Goal: Check status: Check status

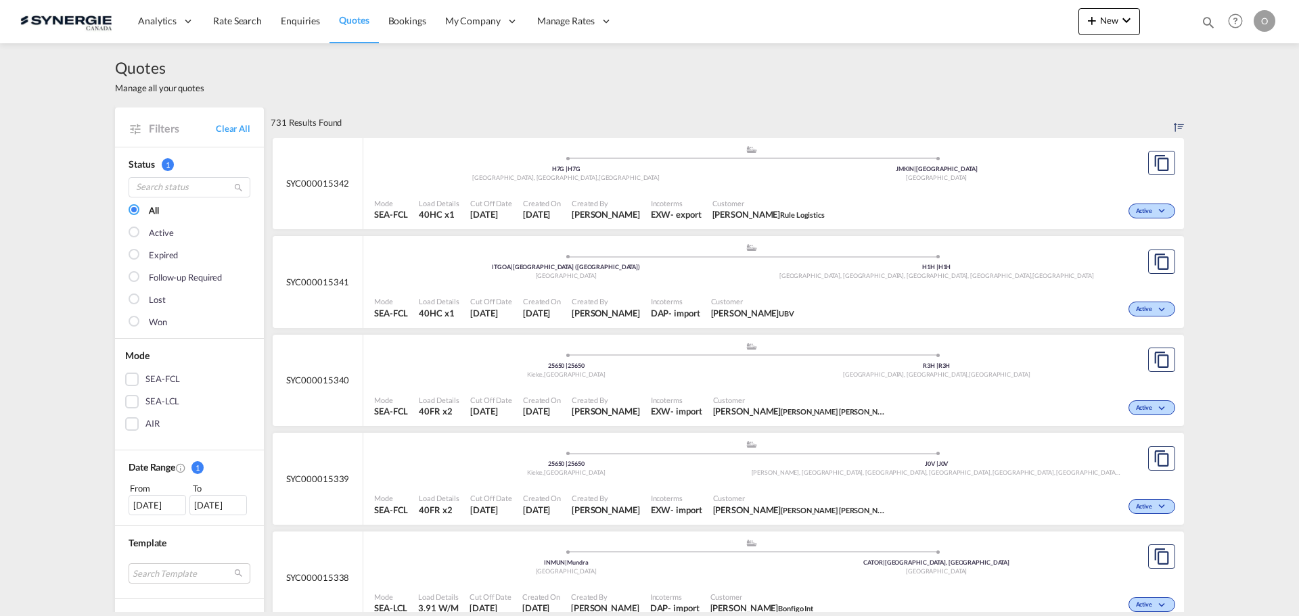
click at [1204, 16] on md-icon "icon-magnify" at bounding box center [1208, 22] width 15 height 15
click at [1014, 23] on select "Bookings Quotes Enquiries" at bounding box center [993, 22] width 64 height 24
select select "Quotes"
click at [961, 10] on select "Bookings Quotes Enquiries" at bounding box center [993, 22] width 64 height 24
click at [1053, 21] on input at bounding box center [1106, 22] width 168 height 24
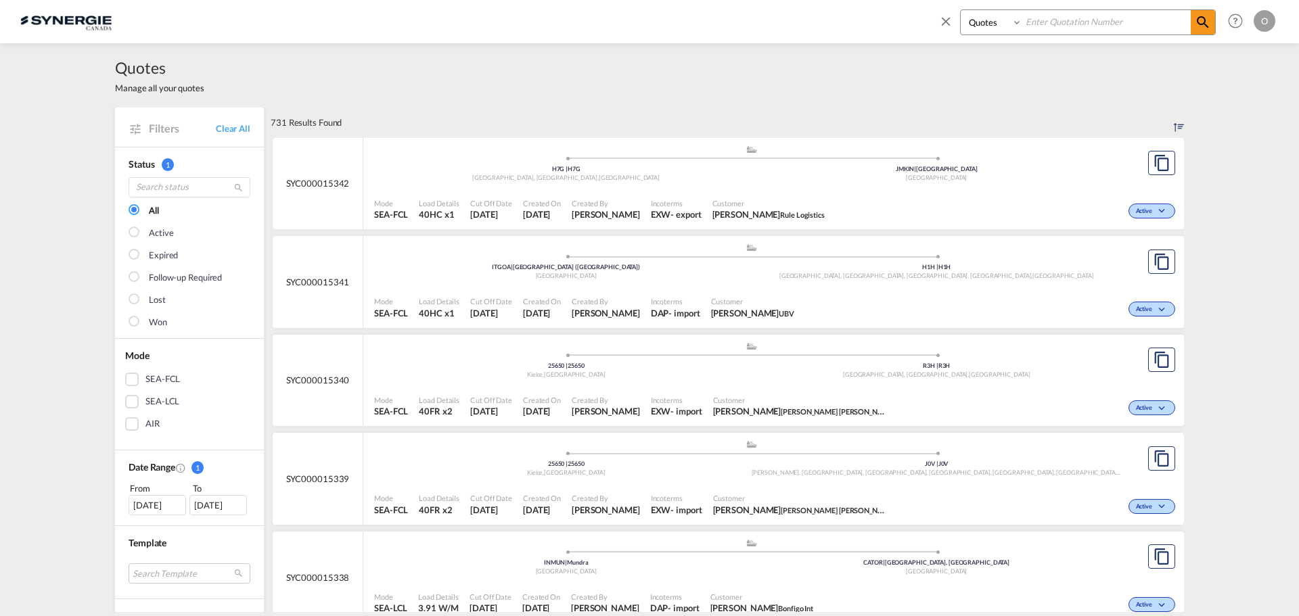
paste input "SYC000013749"
type input "SYC000013749"
click at [1204, 21] on md-icon "icon-magnify" at bounding box center [1203, 22] width 16 height 16
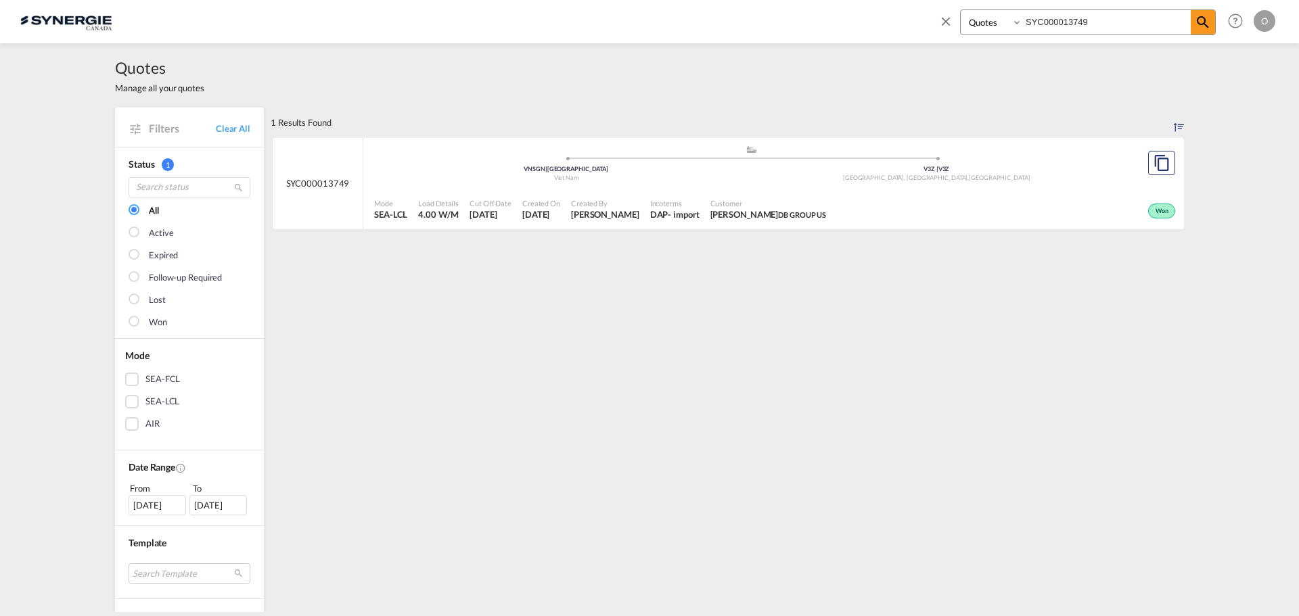
click at [1162, 204] on div "Won" at bounding box center [1161, 211] width 27 height 15
click at [1156, 211] on span "Won" at bounding box center [1164, 211] width 16 height 9
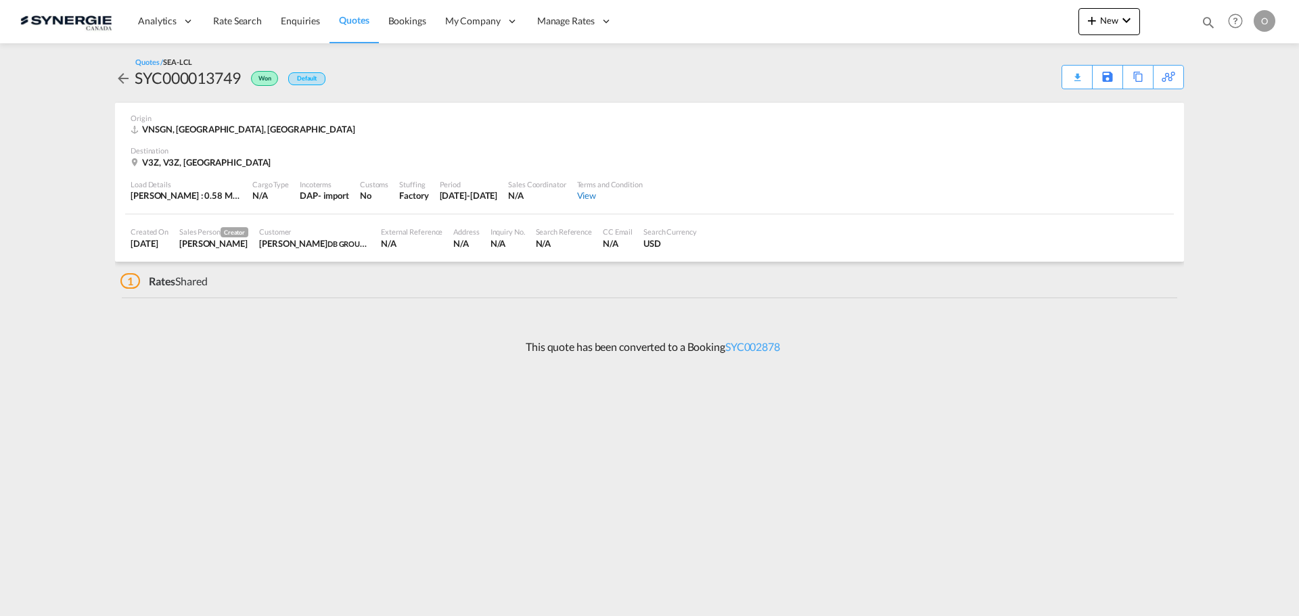
click at [618, 198] on div "View" at bounding box center [610, 195] width 66 height 12
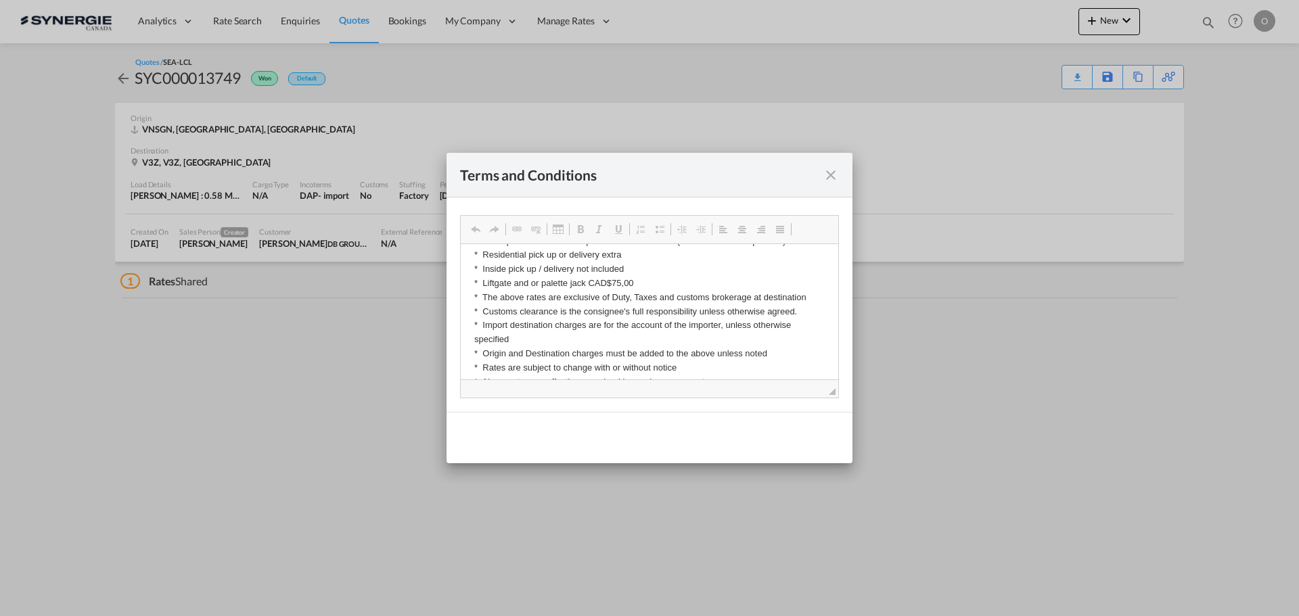
scroll to position [225, 0]
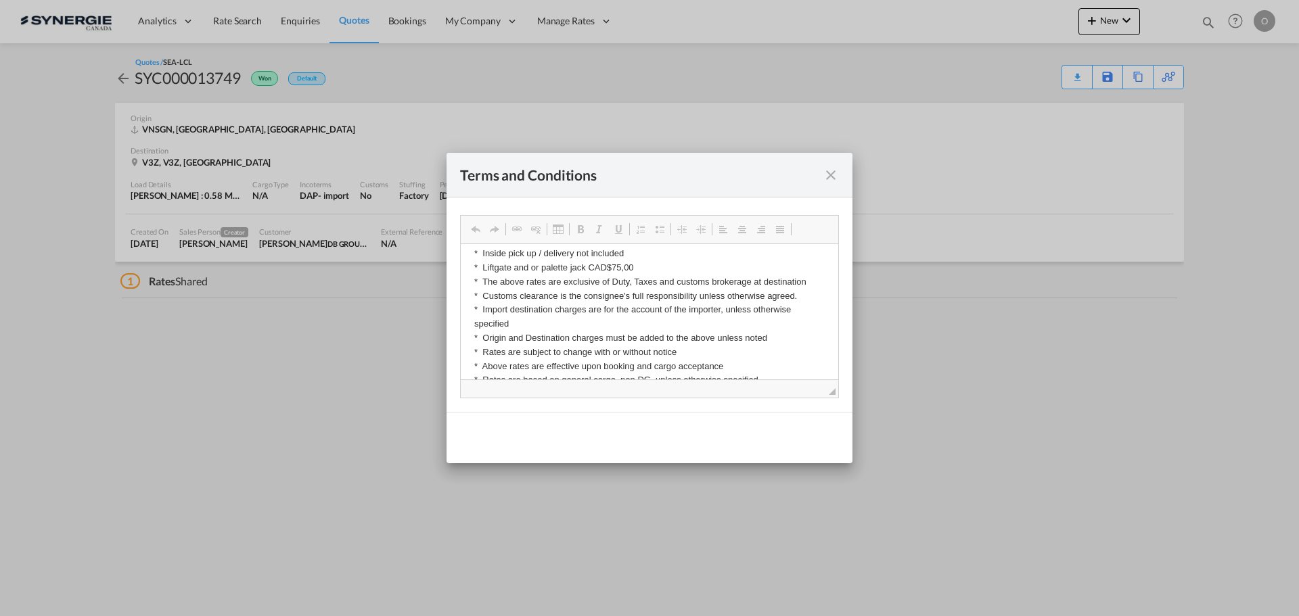
click at [833, 180] on md-icon "icon-close fg-AAA8AD cursor" at bounding box center [831, 175] width 16 height 16
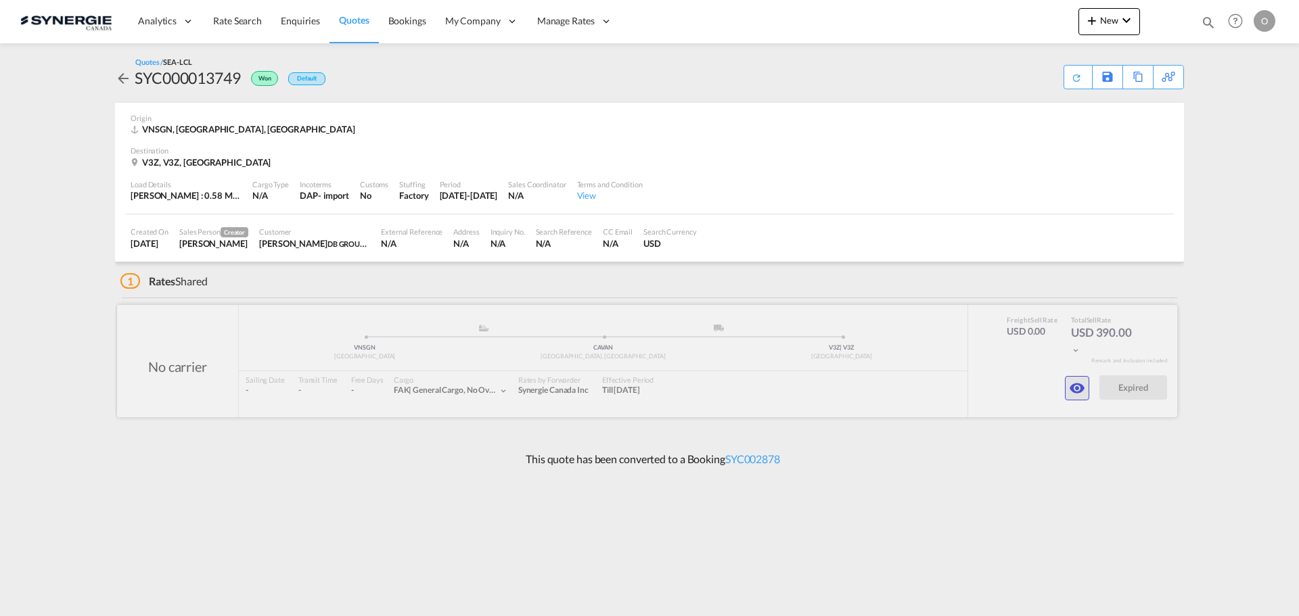
click at [1080, 389] on md-icon "icon-eye" at bounding box center [1077, 388] width 16 height 16
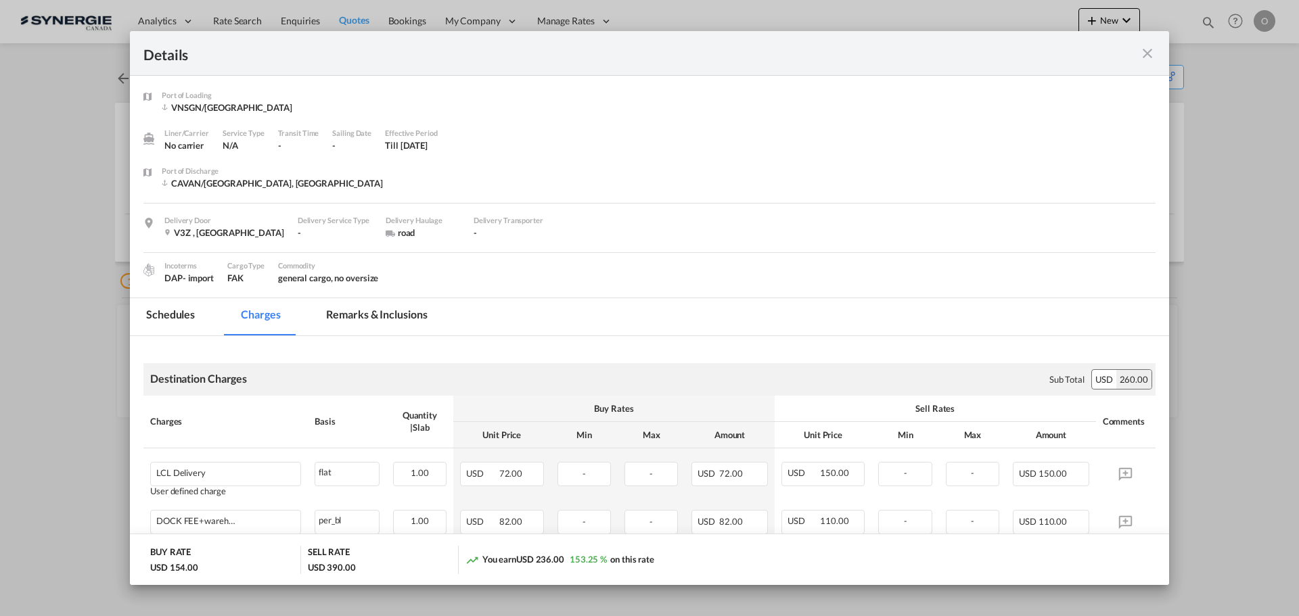
click at [369, 310] on md-tab-item "Remarks & Inclusions" at bounding box center [376, 316] width 133 height 37
